Goal: Task Accomplishment & Management: Complete application form

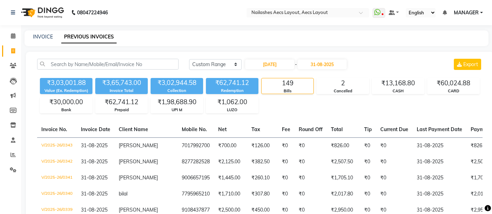
select select "range"
click at [43, 34] on link "INVOICE" at bounding box center [43, 37] width 20 height 6
select select "service"
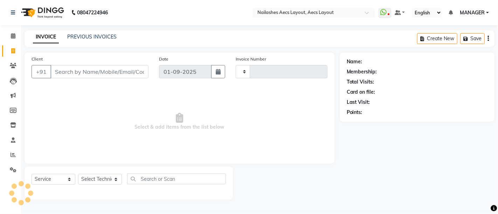
type input "0345"
select select "8467"
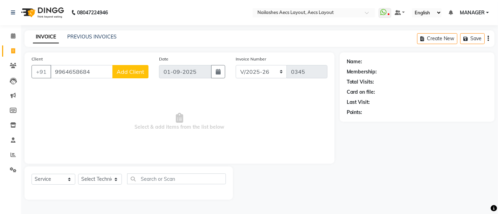
type input "9964658684"
click at [124, 68] on span "Add Client" at bounding box center [131, 71] width 28 height 7
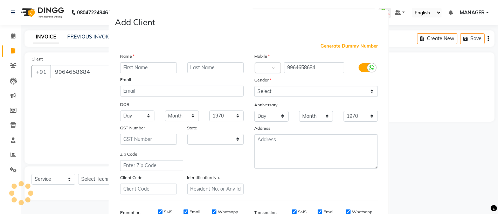
select select "21"
type input "Raksha"
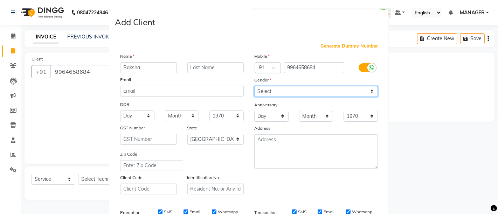
drag, startPoint x: 270, startPoint y: 89, endPoint x: 273, endPoint y: 96, distance: 7.5
click at [270, 89] on select "Select [DEMOGRAPHIC_DATA] [DEMOGRAPHIC_DATA] Other Prefer Not To Say" at bounding box center [316, 91] width 124 height 11
select select "[DEMOGRAPHIC_DATA]"
click at [254, 86] on select "Select [DEMOGRAPHIC_DATA] [DEMOGRAPHIC_DATA] Other Prefer Not To Say" at bounding box center [316, 91] width 124 height 11
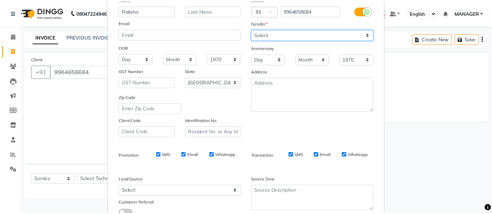
scroll to position [108, 0]
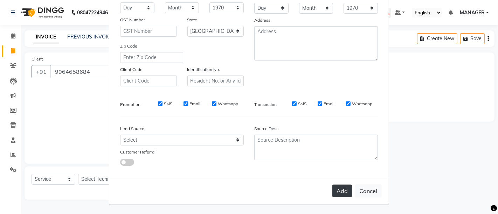
click at [343, 192] on button "Add" at bounding box center [342, 191] width 20 height 13
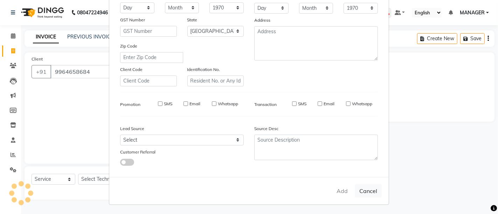
select select
select select "null"
select select
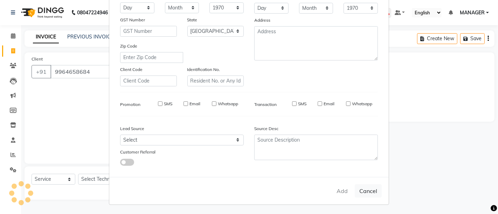
select select
checkbox input "false"
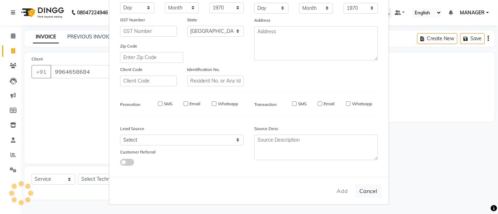
checkbox input "false"
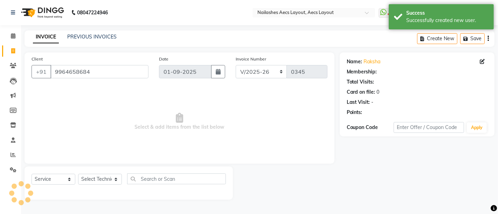
select select "1: Object"
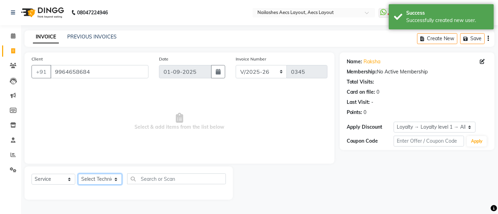
click at [104, 179] on select "Select Technician [PERSON_NAME] MANAGER [PERSON_NAME] owner [PERSON_NAME]" at bounding box center [100, 179] width 44 height 11
select select "86117"
click at [78, 174] on select "Select Technician [PERSON_NAME] MANAGER [PERSON_NAME] owner [PERSON_NAME]" at bounding box center [100, 179] width 44 height 11
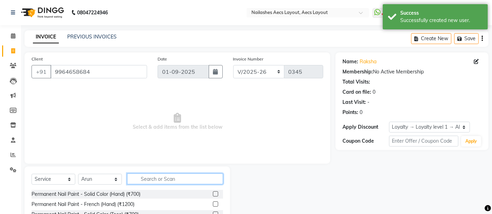
click at [160, 182] on input "text" at bounding box center [175, 179] width 96 height 11
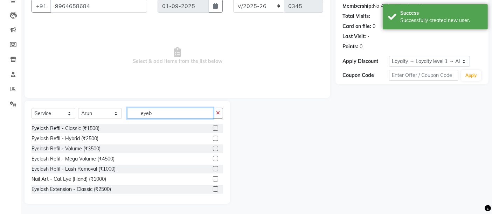
scroll to position [26, 0]
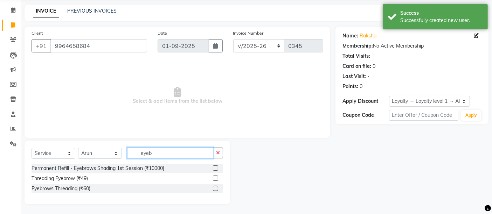
type input "eyeb"
click at [217, 186] on label at bounding box center [215, 188] width 5 height 5
click at [217, 187] on input "checkbox" at bounding box center [215, 189] width 5 height 5
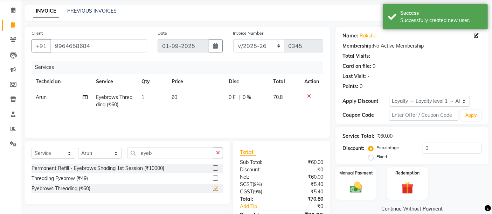
checkbox input "false"
drag, startPoint x: 177, startPoint y: 151, endPoint x: 111, endPoint y: 151, distance: 66.2
click at [111, 151] on div "Select Service Product Membership Package Voucher Prepaid Gift Card Select Tech…" at bounding box center [128, 156] width 192 height 16
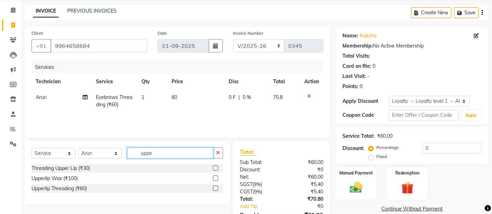
type input "uppe"
click at [217, 186] on label at bounding box center [215, 188] width 5 height 5
click at [217, 187] on input "checkbox" at bounding box center [215, 189] width 5 height 5
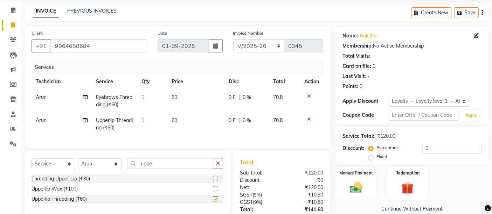
checkbox input "false"
drag, startPoint x: 144, startPoint y: 164, endPoint x: 126, endPoint y: 164, distance: 17.9
click at [126, 164] on div "Select Service Product Membership Package Voucher Prepaid Gift Card Select Tech…" at bounding box center [128, 166] width 192 height 16
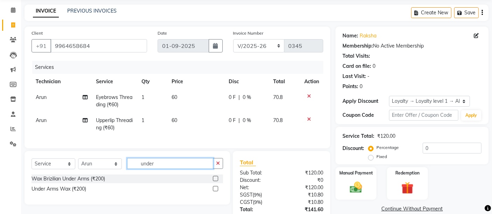
type input "under"
click at [216, 181] on label at bounding box center [215, 178] width 5 height 5
click at [216, 181] on input "checkbox" at bounding box center [215, 179] width 5 height 5
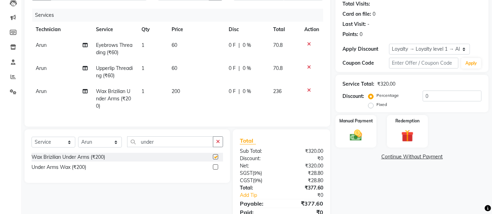
scroll to position [112, 0]
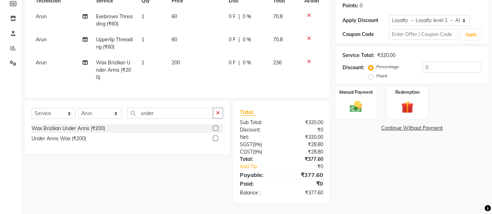
checkbox input "false"
click at [353, 100] on img at bounding box center [356, 106] width 21 height 15
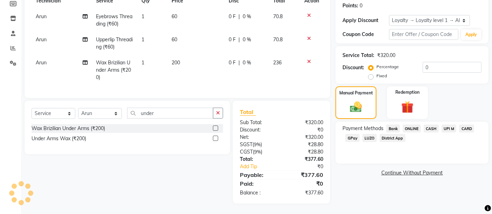
click at [450, 125] on span "UPI M" at bounding box center [449, 129] width 15 height 8
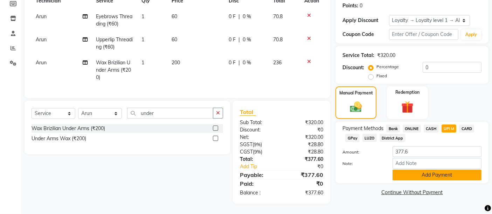
click at [411, 170] on button "Add Payment" at bounding box center [436, 175] width 89 height 11
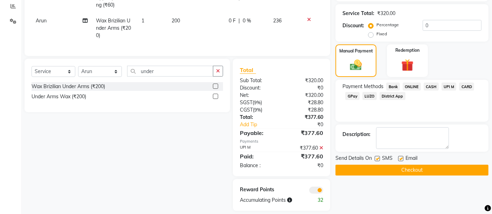
scroll to position [161, 0]
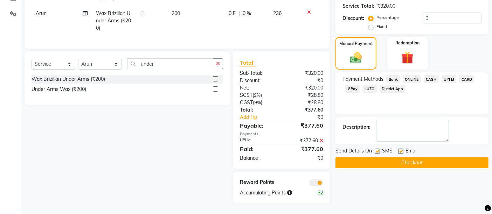
click at [423, 158] on button "Checkout" at bounding box center [411, 163] width 153 height 11
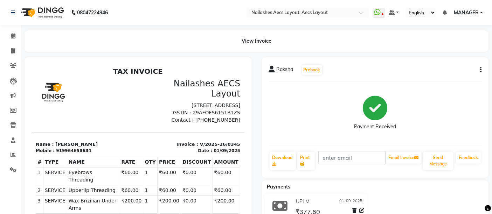
drag, startPoint x: 232, startPoint y: 75, endPoint x: 267, endPoint y: 128, distance: 63.5
click at [473, 121] on div "Payment Received" at bounding box center [375, 113] width 213 height 53
click at [142, 116] on p "GSTIN : 29AFOFS6151B1ZS" at bounding box center [191, 112] width 98 height 7
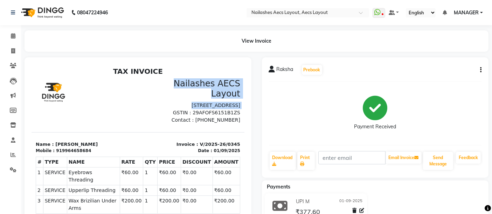
drag, startPoint x: 138, startPoint y: 118, endPoint x: 118, endPoint y: 98, distance: 28.5
click at [118, 98] on div "Nailashes AECS Layout [STREET_ADDRESS] GSTIN : 29AFOFS6151B1ZS Contact : [PHONE…" at bounding box center [137, 101] width 213 height 46
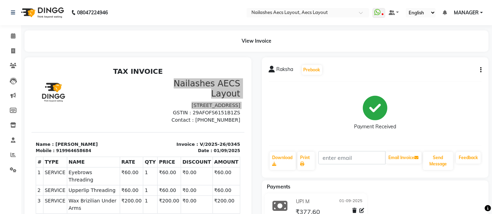
click at [257, 106] on div "Raksha Prebook Payment Received Download Print Email Invoice Send Message Feedb…" at bounding box center [375, 172] width 237 height 230
click at [12, 34] on icon at bounding box center [13, 35] width 5 height 5
